Goal: Information Seeking & Learning: Learn about a topic

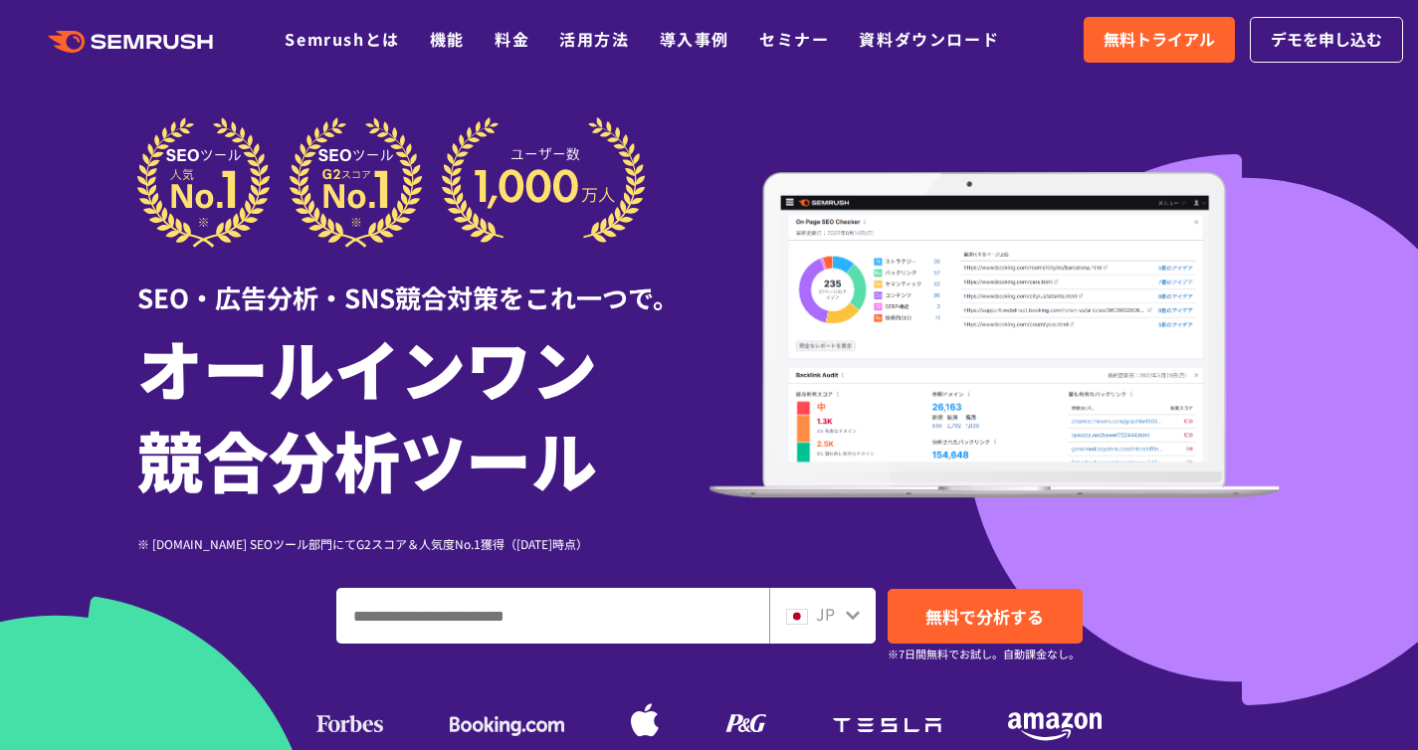
scroll to position [25, 0]
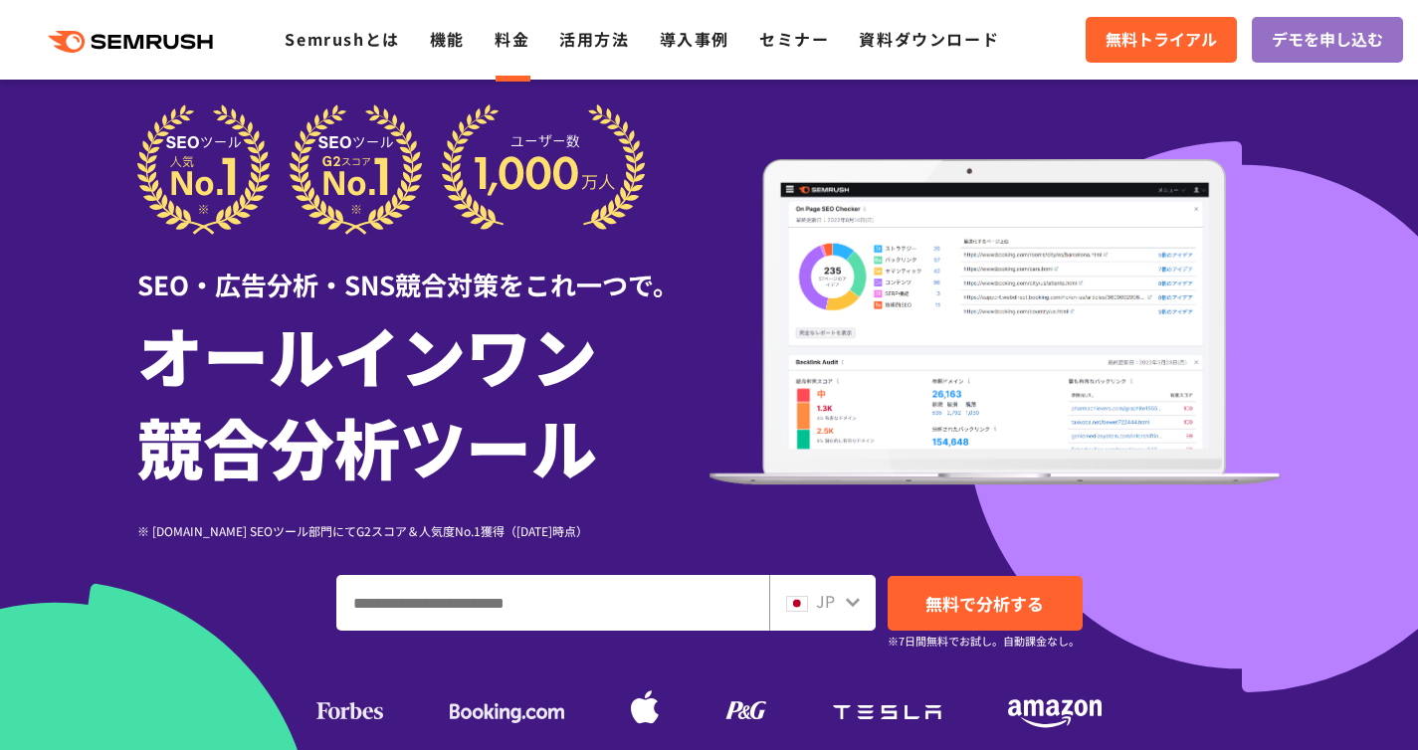
click at [507, 45] on link "料金" at bounding box center [511, 39] width 35 height 24
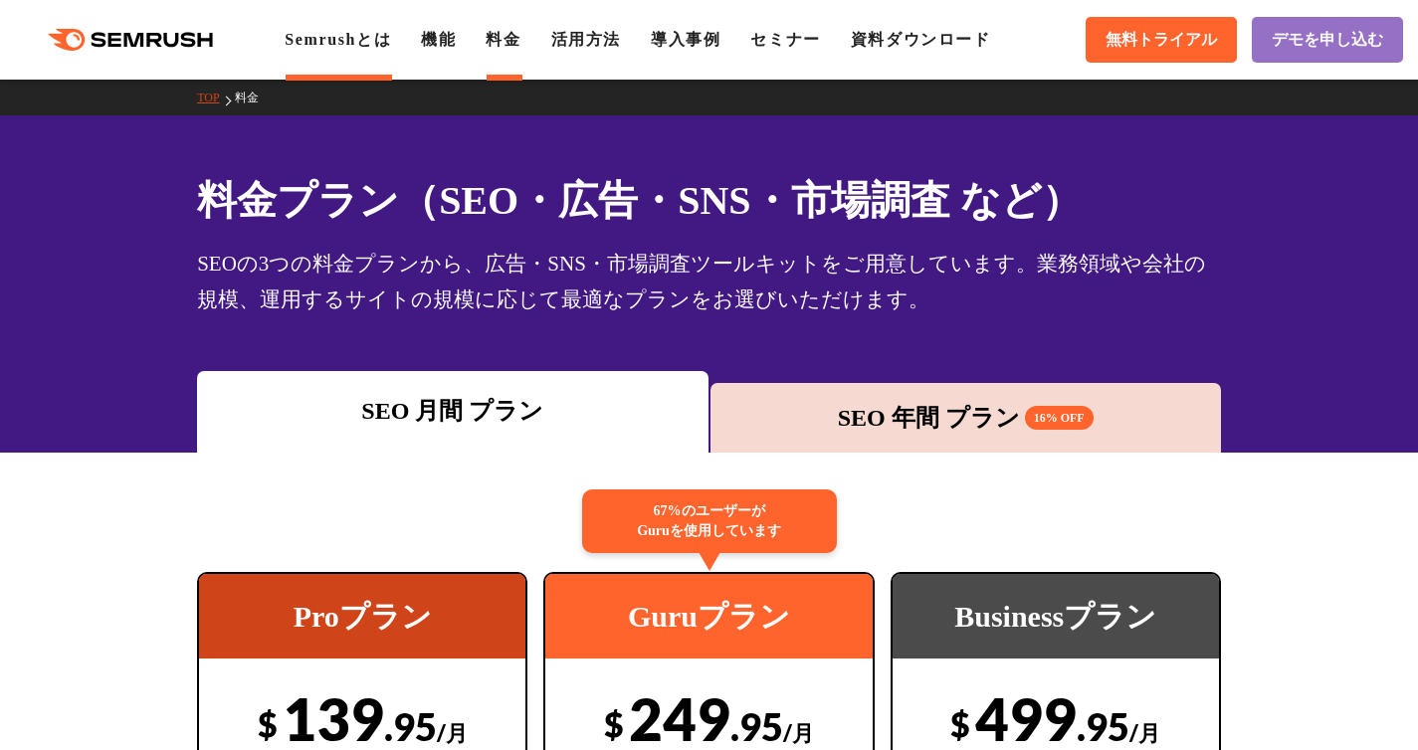
click at [337, 46] on link "Semrushとは" at bounding box center [337, 39] width 106 height 17
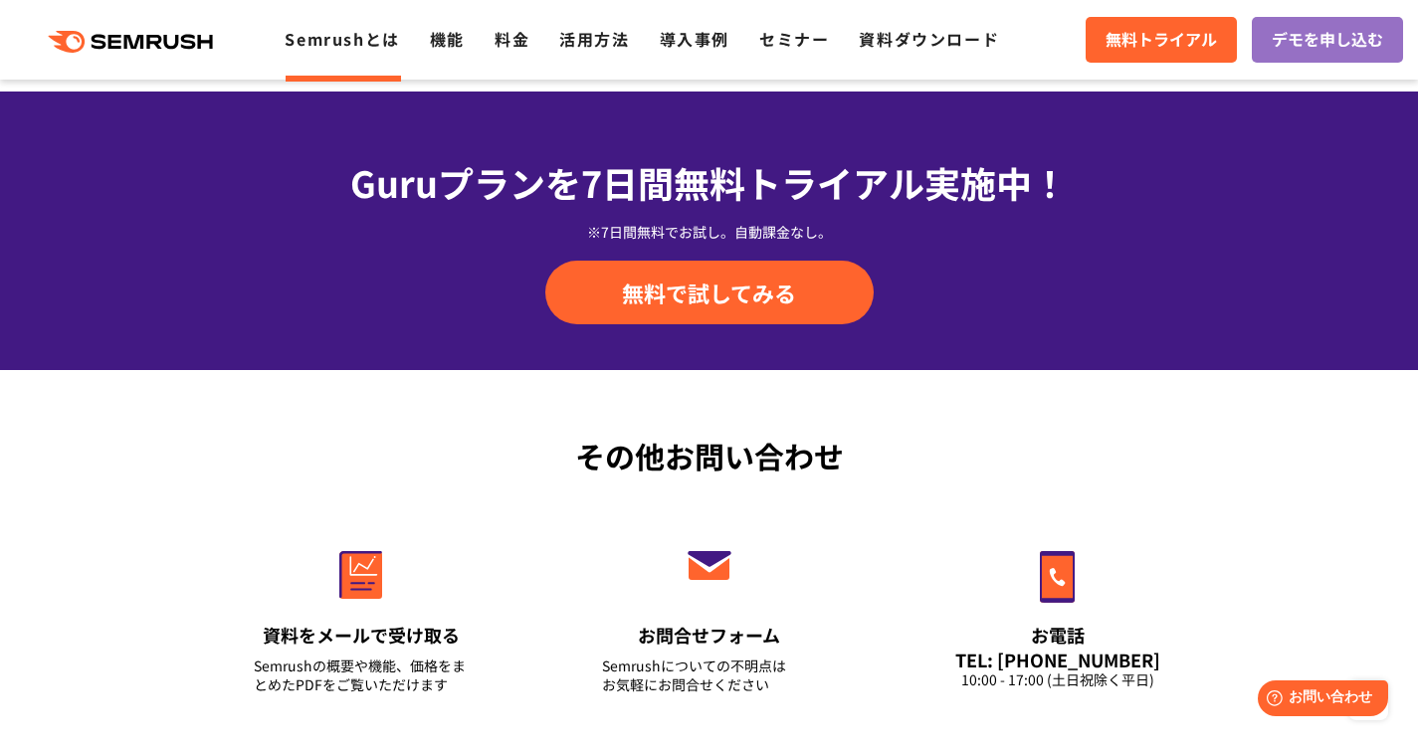
scroll to position [4116, 0]
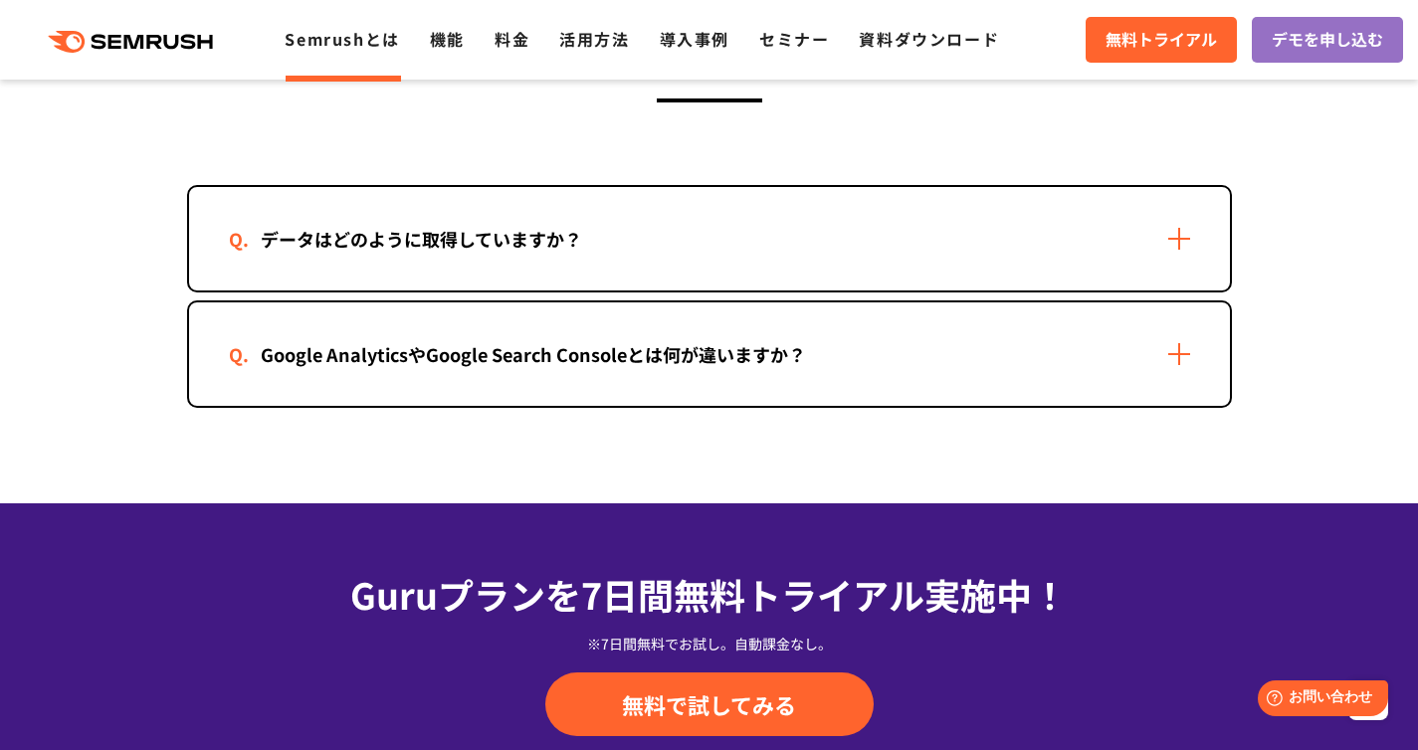
click at [378, 348] on div "Google AnalyticsやGoogle Search Consoleとは何が違いますか？" at bounding box center [533, 354] width 609 height 29
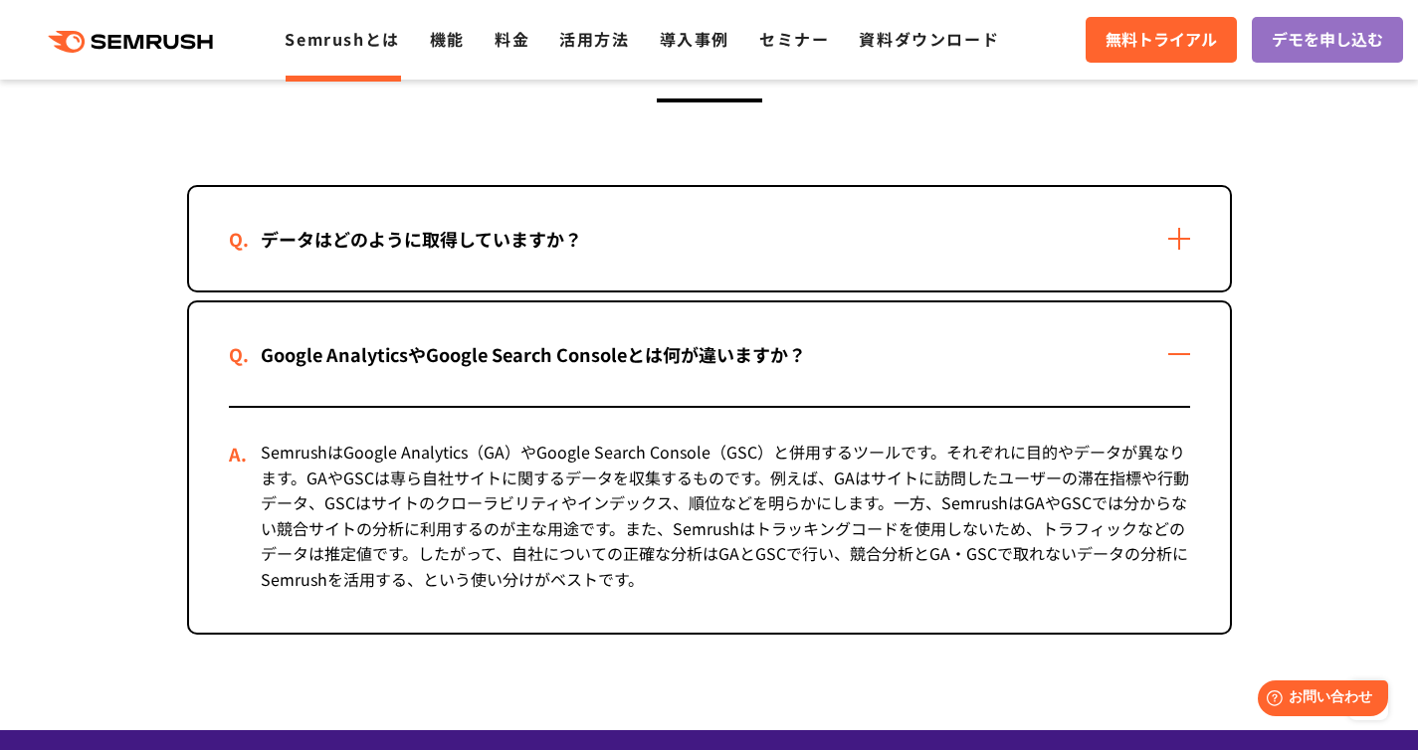
click at [660, 276] on div "データはどのように取得していますか？" at bounding box center [709, 238] width 1041 height 103
